Goal: Task Accomplishment & Management: Manage account settings

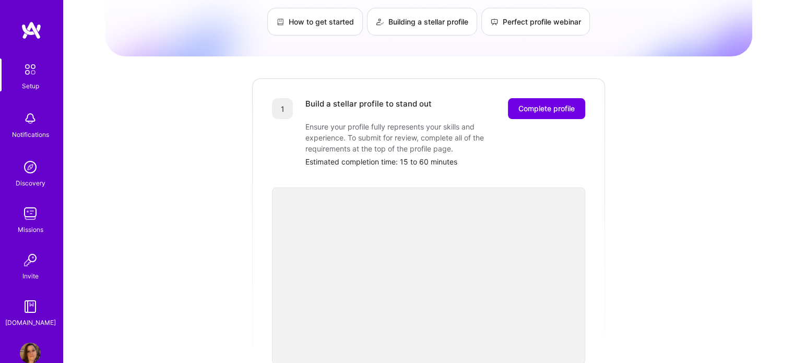
scroll to position [65, 0]
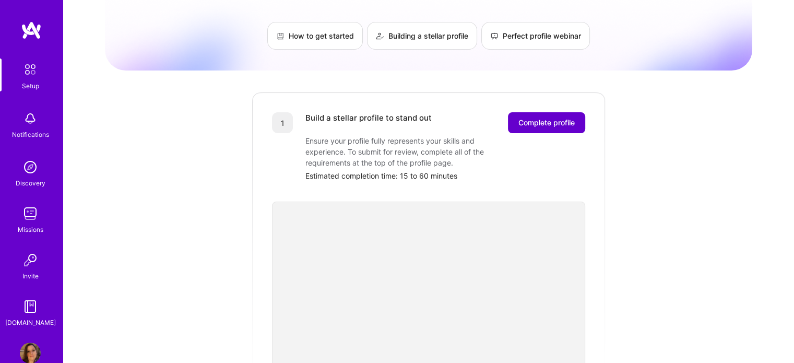
click at [534, 117] on span "Complete profile" at bounding box center [546, 122] width 56 height 10
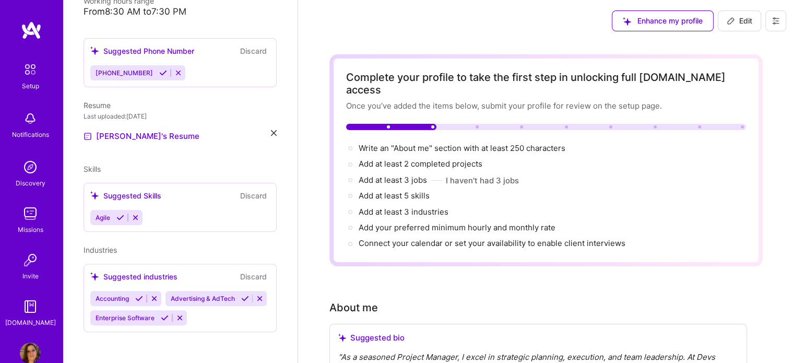
scroll to position [282, 0]
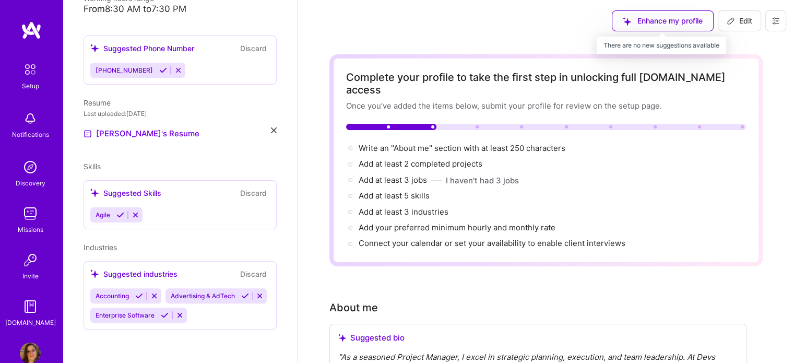
click at [682, 21] on div "Enhance my profile" at bounding box center [663, 20] width 102 height 21
click at [635, 17] on div "Enhance my profile" at bounding box center [663, 20] width 102 height 21
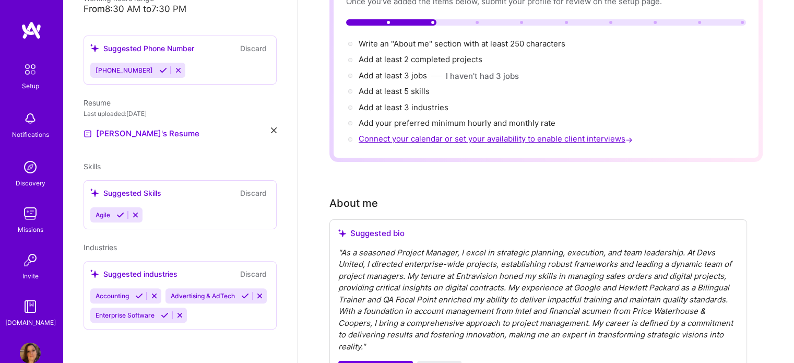
click at [471, 134] on span "Connect your calendar or set your availability to enable client interviews →" at bounding box center [497, 139] width 276 height 10
select select "US"
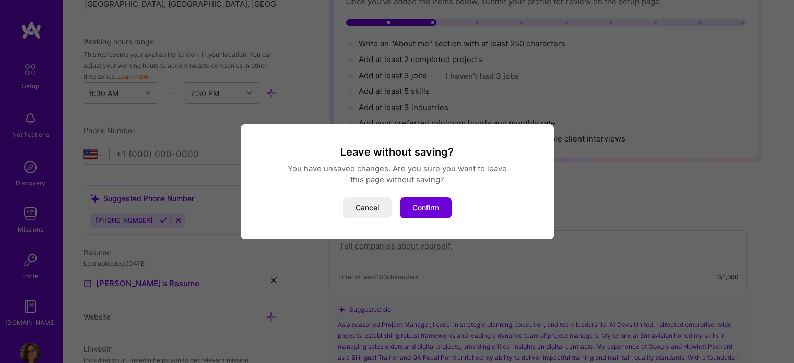
scroll to position [450, 0]
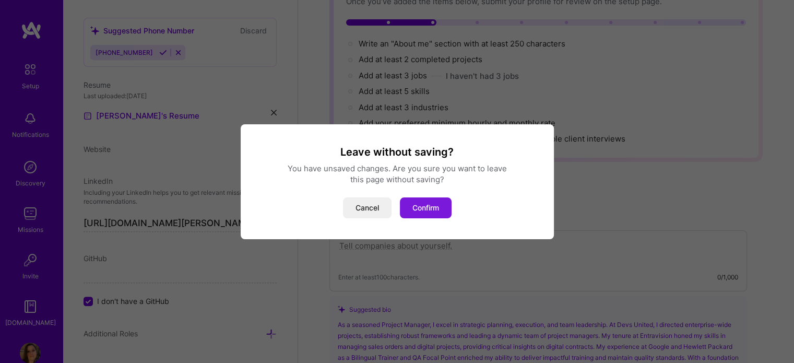
click at [433, 204] on button "Confirm" at bounding box center [426, 207] width 52 height 21
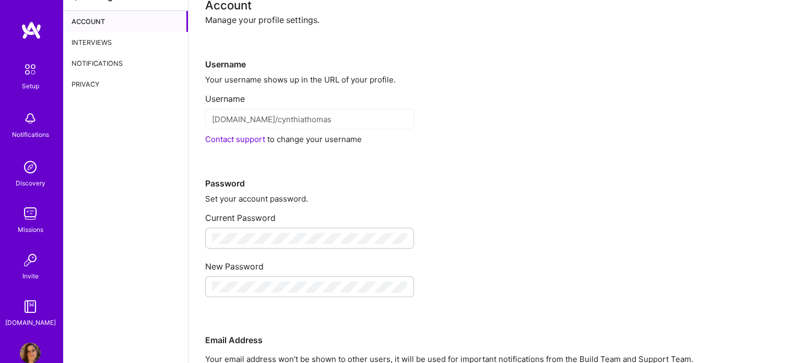
scroll to position [17, 0]
click at [281, 231] on div at bounding box center [309, 238] width 209 height 21
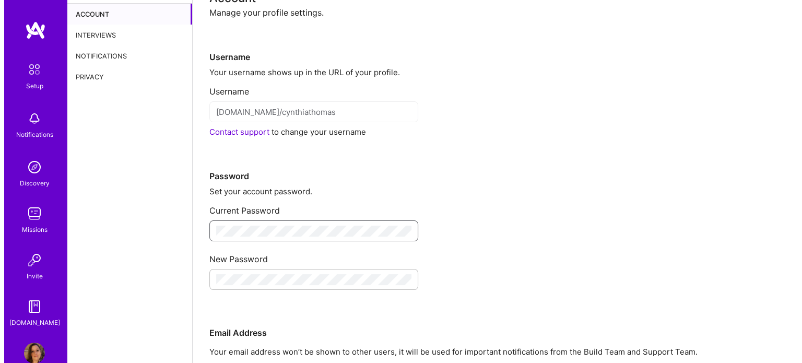
scroll to position [0, 0]
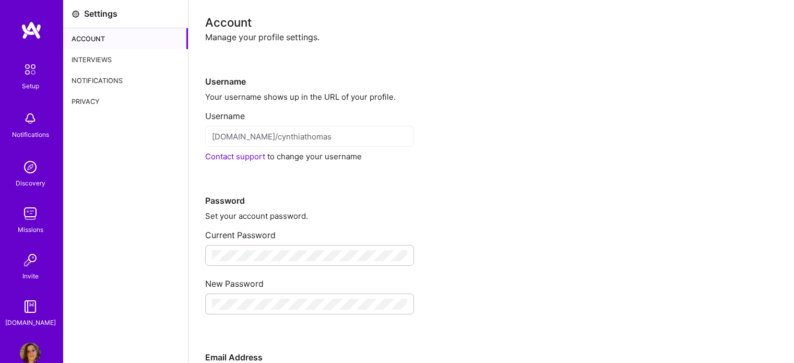
click at [104, 33] on div "Account" at bounding box center [125, 38] width 125 height 21
click at [103, 58] on div "Interviews" at bounding box center [125, 59] width 125 height 21
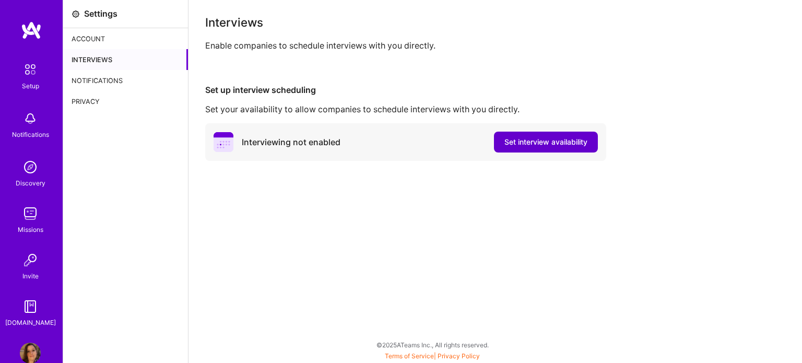
click at [532, 142] on span "Set interview availability" at bounding box center [545, 142] width 83 height 10
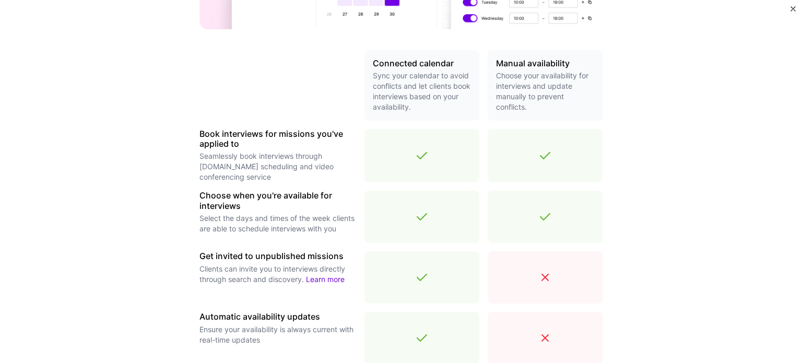
scroll to position [261, 0]
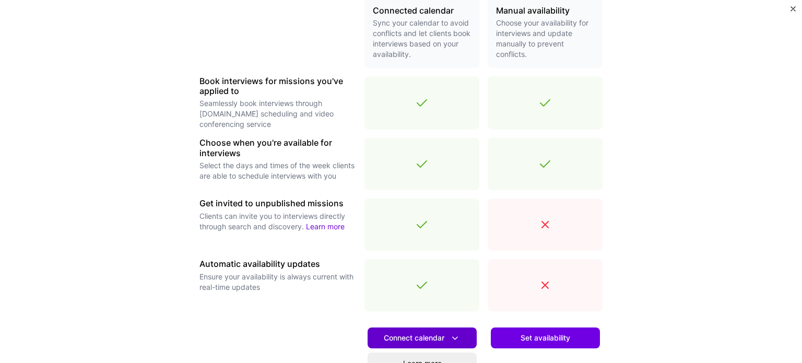
click at [422, 338] on span "Connect calendar" at bounding box center [422, 338] width 77 height 11
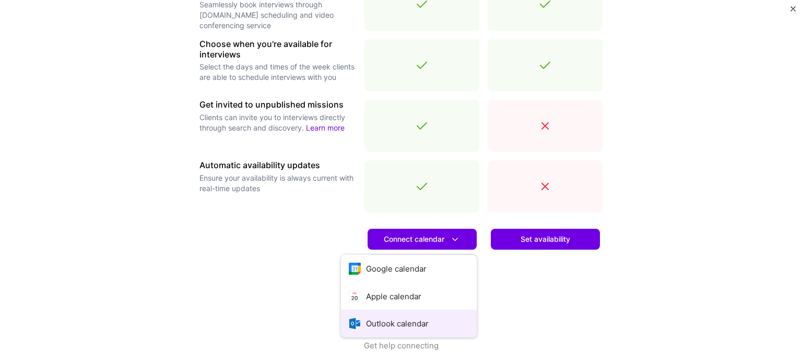
scroll to position [366, 0]
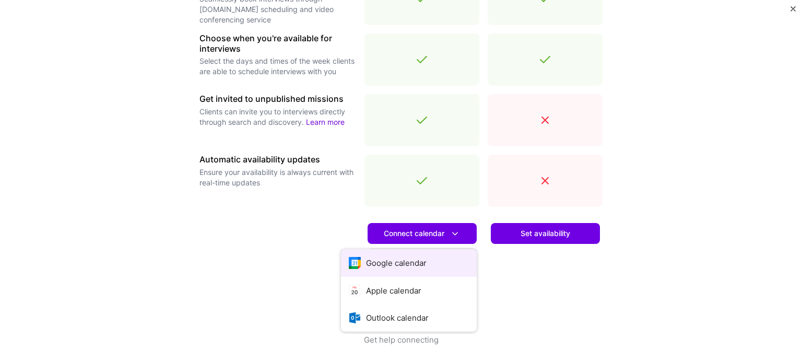
click at [402, 261] on button "Google calendar" at bounding box center [409, 263] width 136 height 28
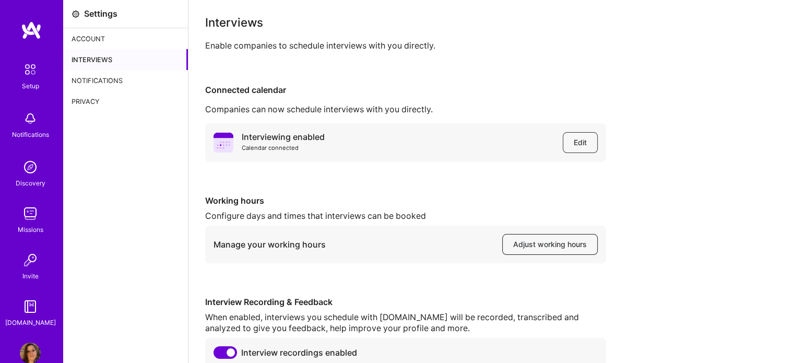
click at [568, 247] on span "Adjust working hours" at bounding box center [550, 244] width 74 height 10
click at [79, 81] on div "Notifications" at bounding box center [125, 80] width 125 height 21
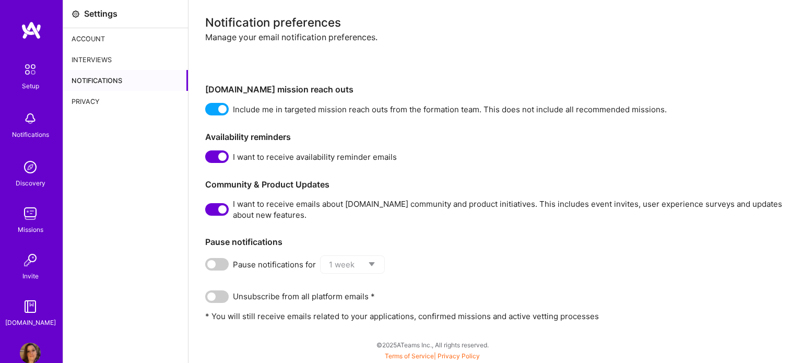
click at [90, 39] on div "Account" at bounding box center [125, 38] width 125 height 21
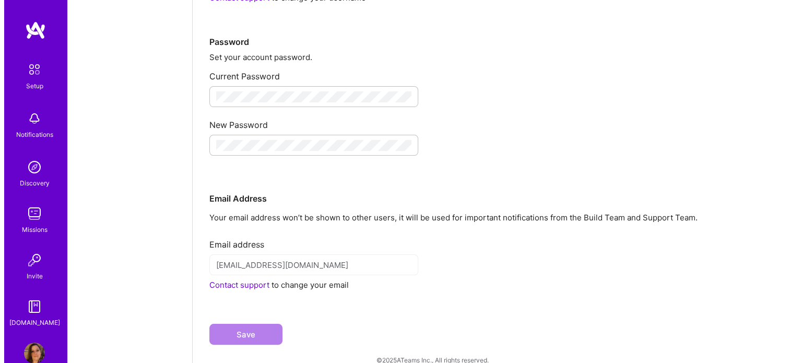
scroll to position [173, 0]
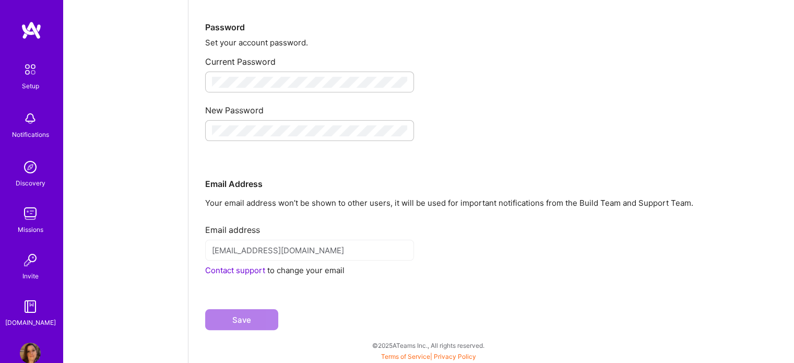
click at [33, 117] on img at bounding box center [30, 118] width 21 height 21
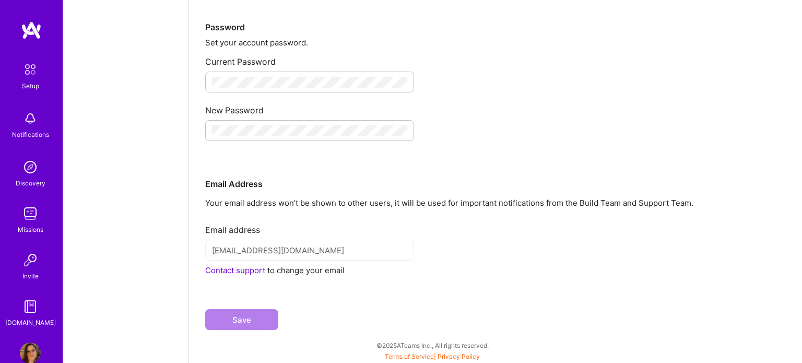
click at [29, 164] on img at bounding box center [30, 167] width 21 height 21
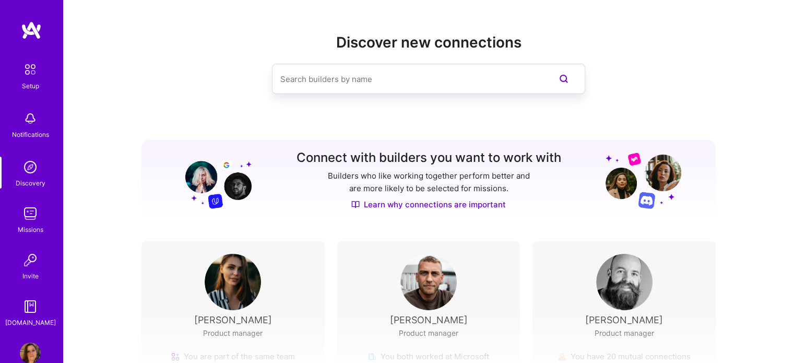
click at [39, 217] on link "Missions" at bounding box center [30, 219] width 65 height 32
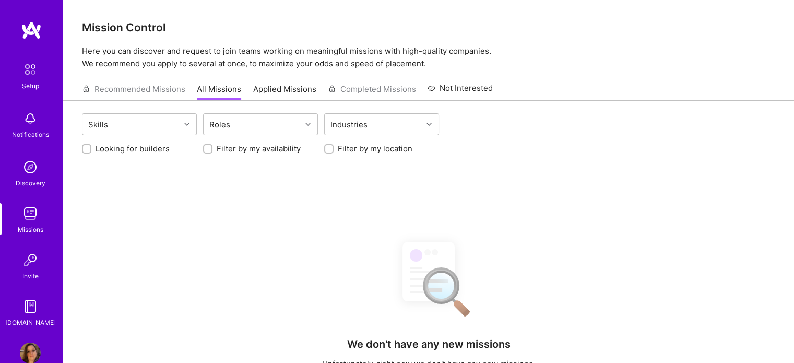
click at [34, 257] on img at bounding box center [30, 260] width 21 height 21
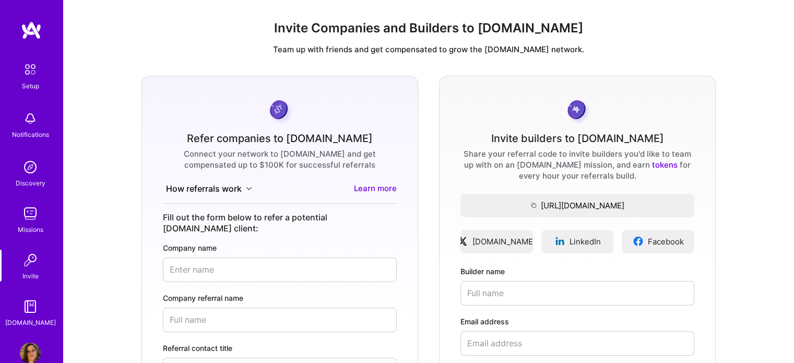
click at [31, 307] on img at bounding box center [30, 306] width 21 height 21
